Goal: Find contact information

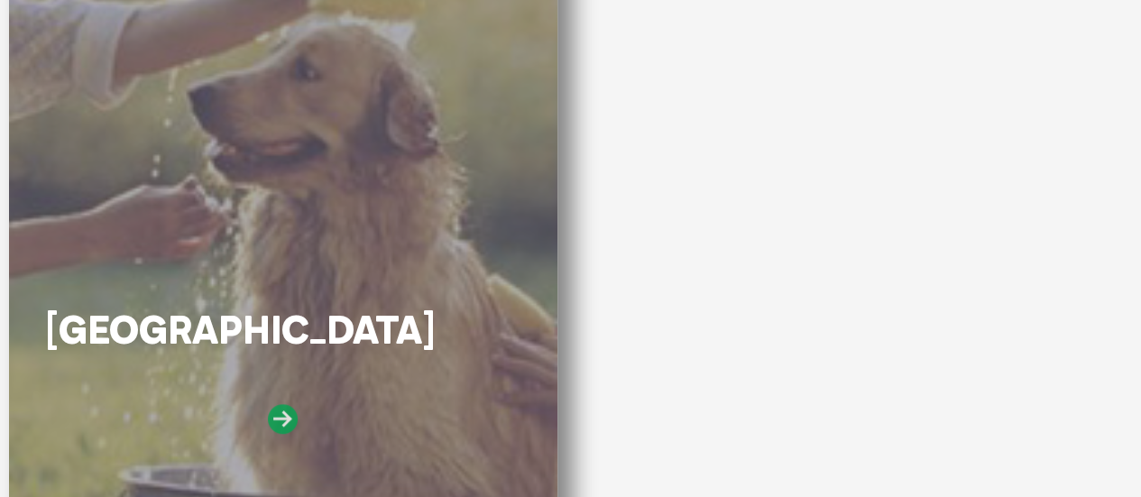
click at [277, 414] on icon at bounding box center [283, 419] width 30 height 30
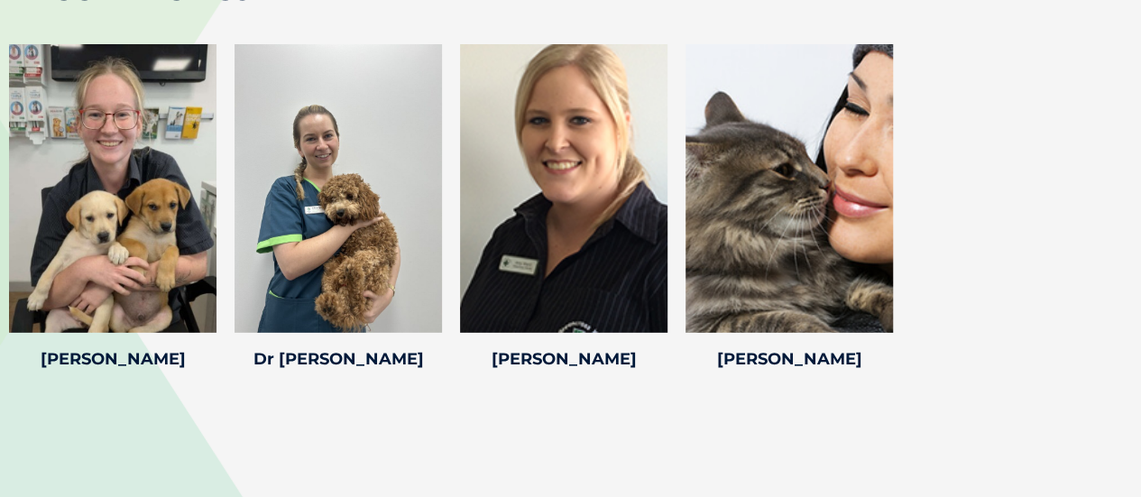
scroll to position [3247, 0]
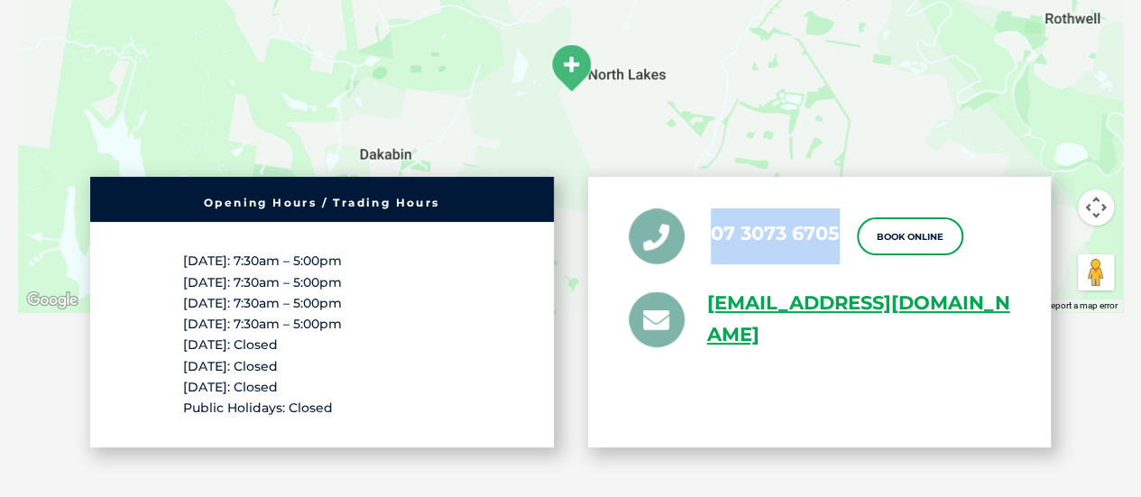
drag, startPoint x: 846, startPoint y: 234, endPoint x: 710, endPoint y: 234, distance: 136.2
click at [710, 234] on ul "07 3073 6705 Book Online [EMAIL_ADDRESS][DOMAIN_NAME]" at bounding box center [820, 279] width 382 height 142
copy link "07 3073 6705"
drag, startPoint x: 700, startPoint y: 294, endPoint x: 894, endPoint y: 392, distance: 217.4
click at [894, 392] on div "07 3073 6705 Book Online [EMAIL_ADDRESS][DOMAIN_NAME]" at bounding box center [820, 312] width 464 height 271
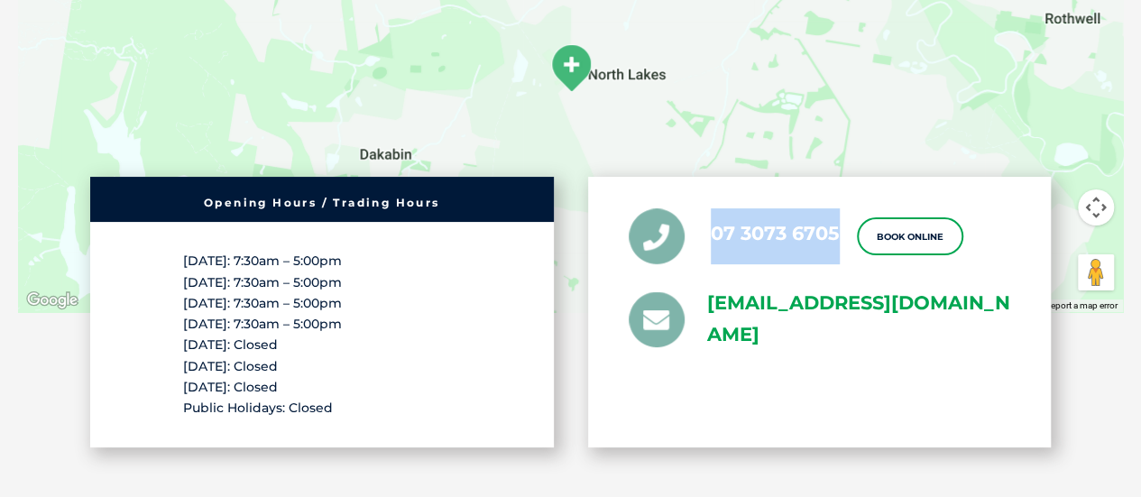
copy link "[EMAIL_ADDRESS][DOMAIN_NAME]"
